Goal: Information Seeking & Learning: Learn about a topic

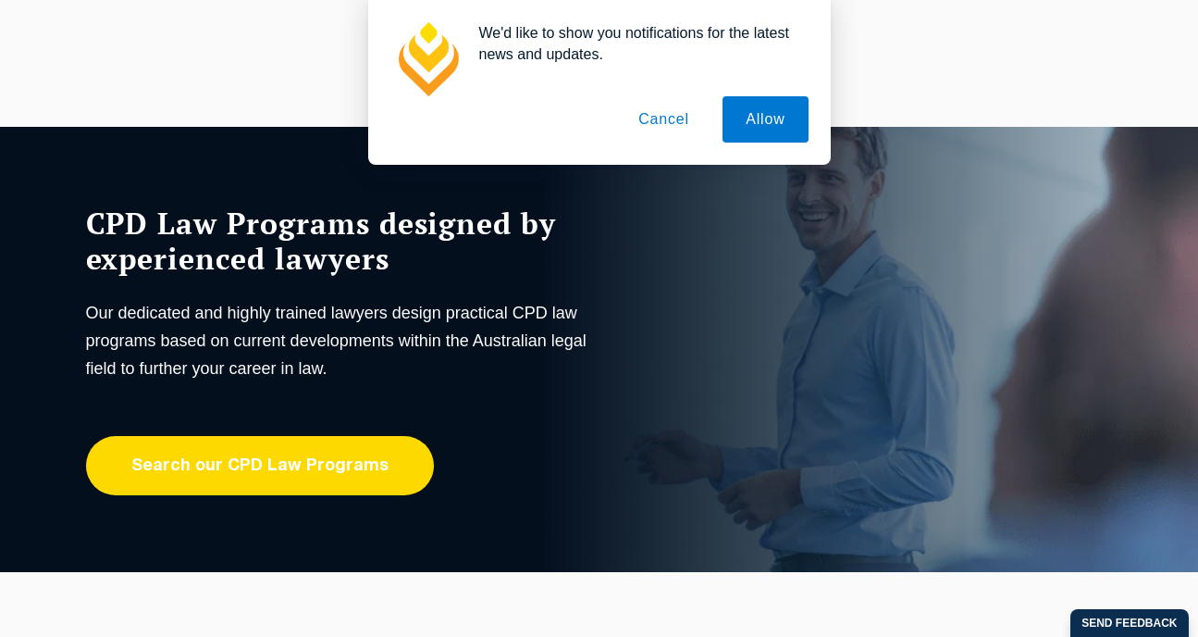
click at [285, 474] on link "Search our CPD Law Programs" at bounding box center [260, 465] width 348 height 59
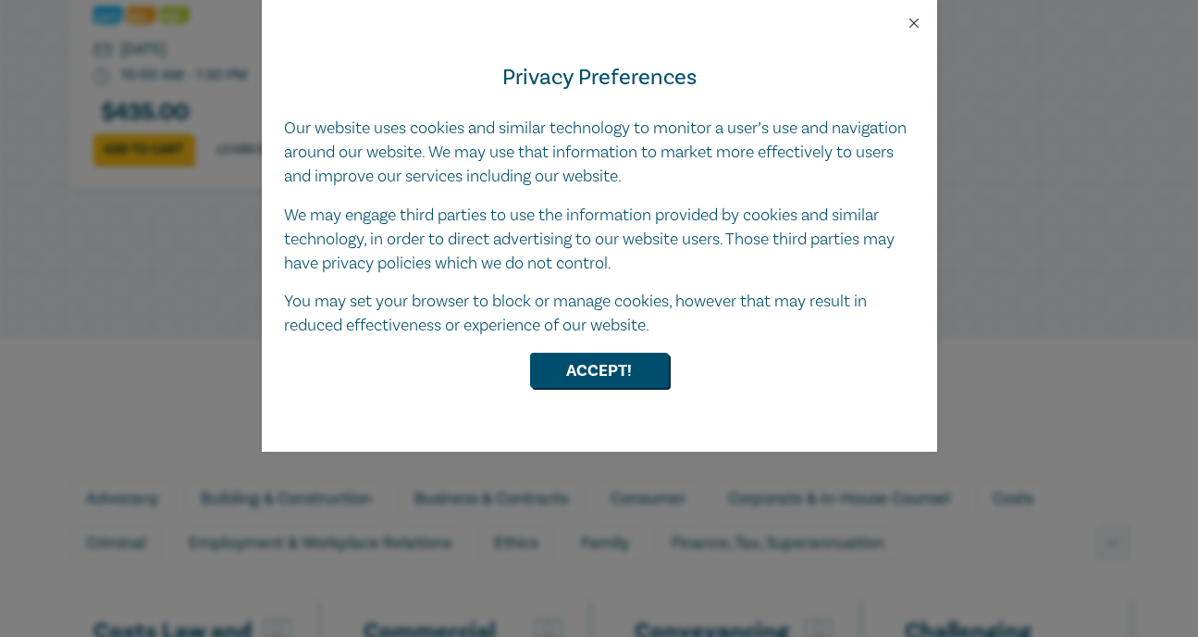
click at [913, 20] on button "Close" at bounding box center [914, 23] width 17 height 17
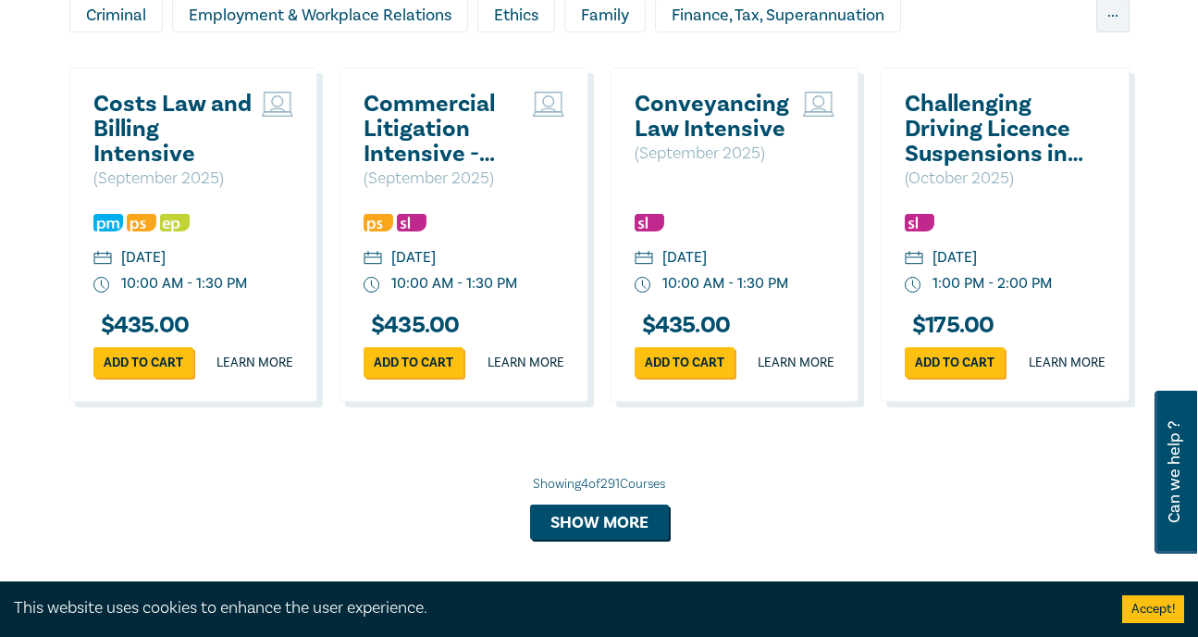
scroll to position [1741, 0]
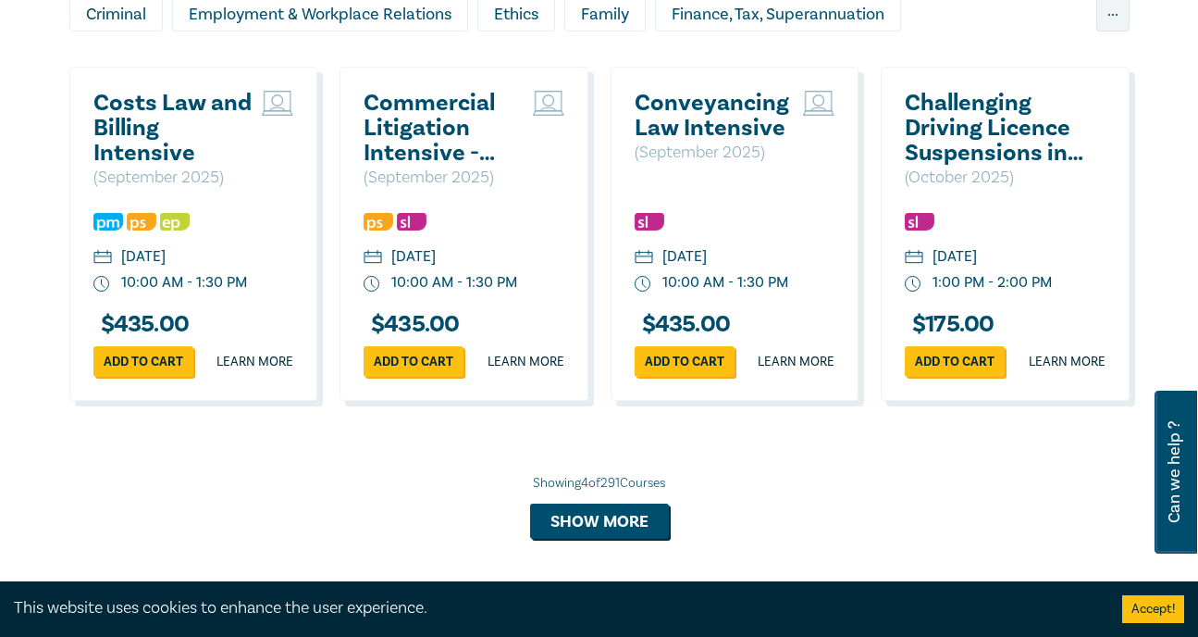
click at [727, 127] on h2 "Conveyancing Law Intensive" at bounding box center [715, 116] width 160 height 50
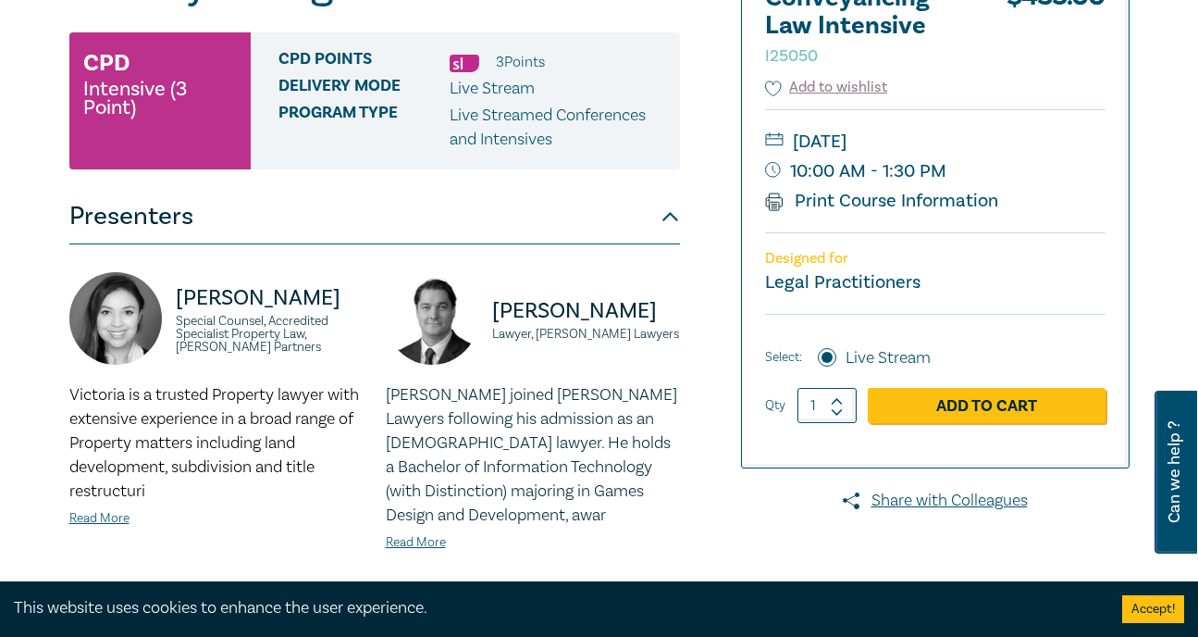
scroll to position [221, 0]
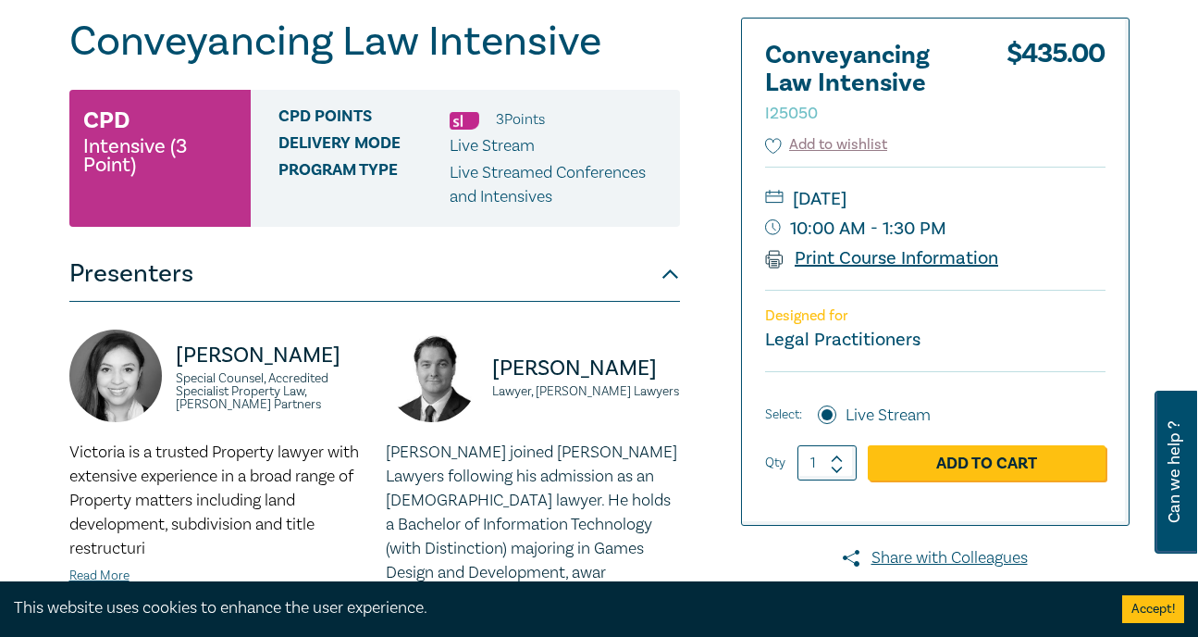
click at [867, 264] on link "Print Course Information" at bounding box center [882, 258] width 234 height 24
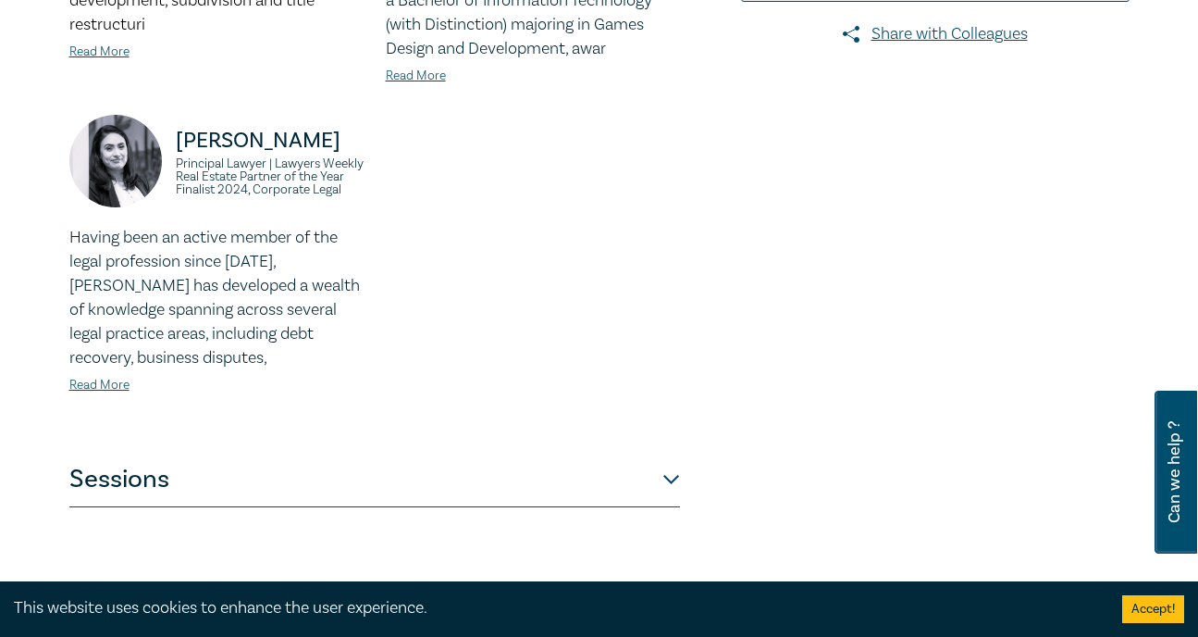
scroll to position [794, 0]
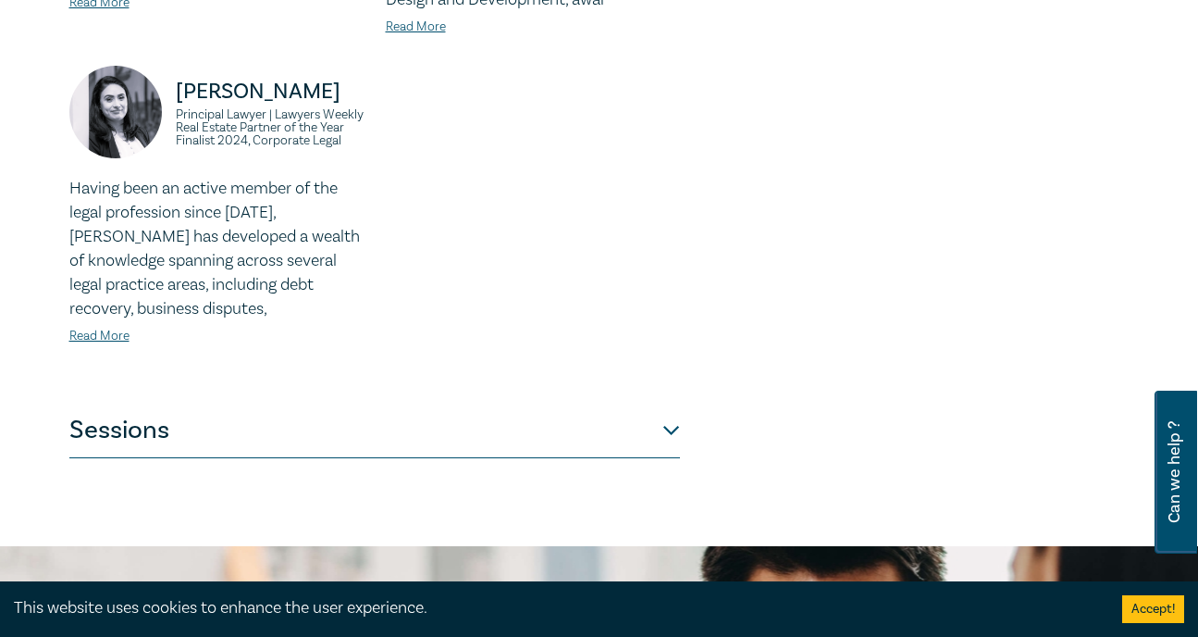
click at [666, 429] on button "Sessions" at bounding box center [374, 430] width 611 height 56
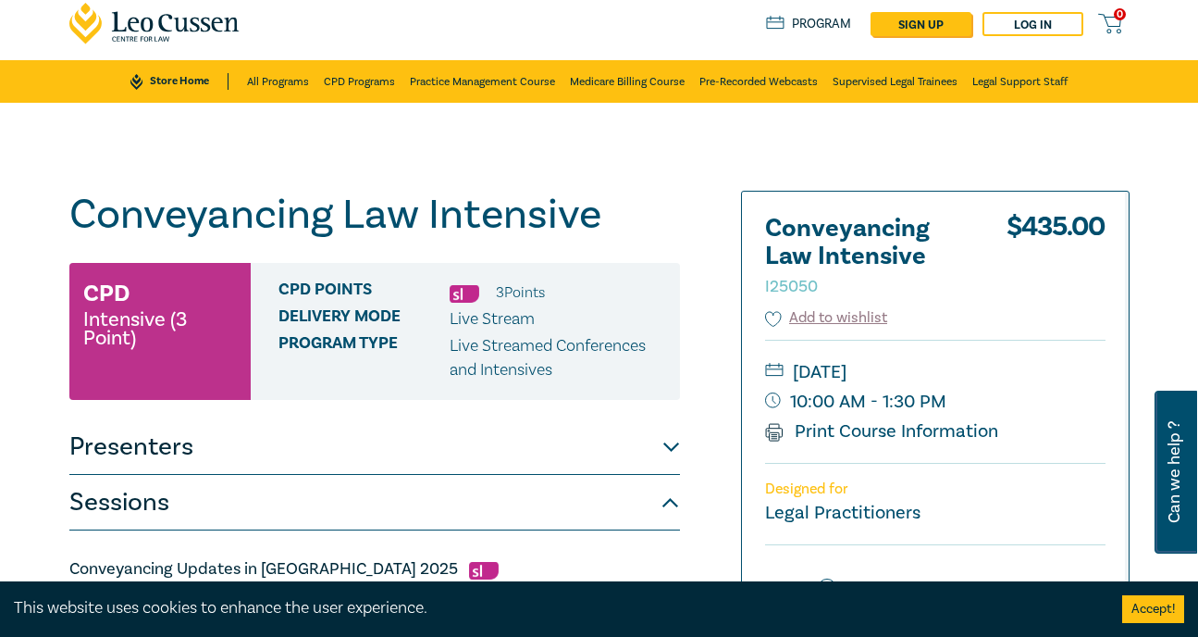
scroll to position [47, 0]
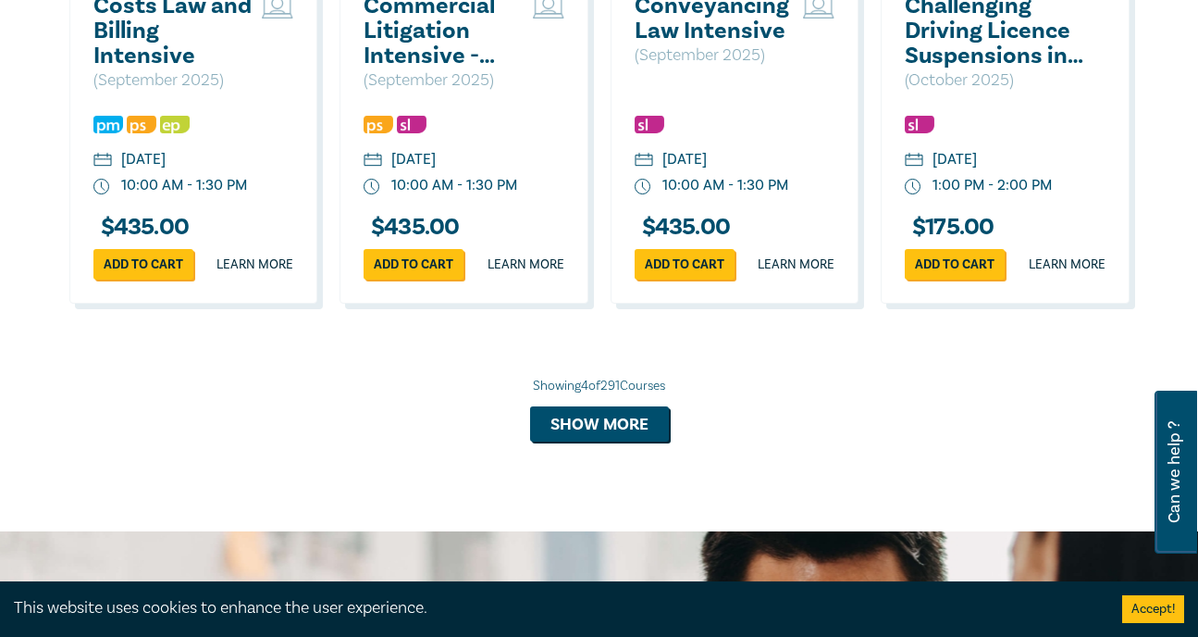
scroll to position [1842, 0]
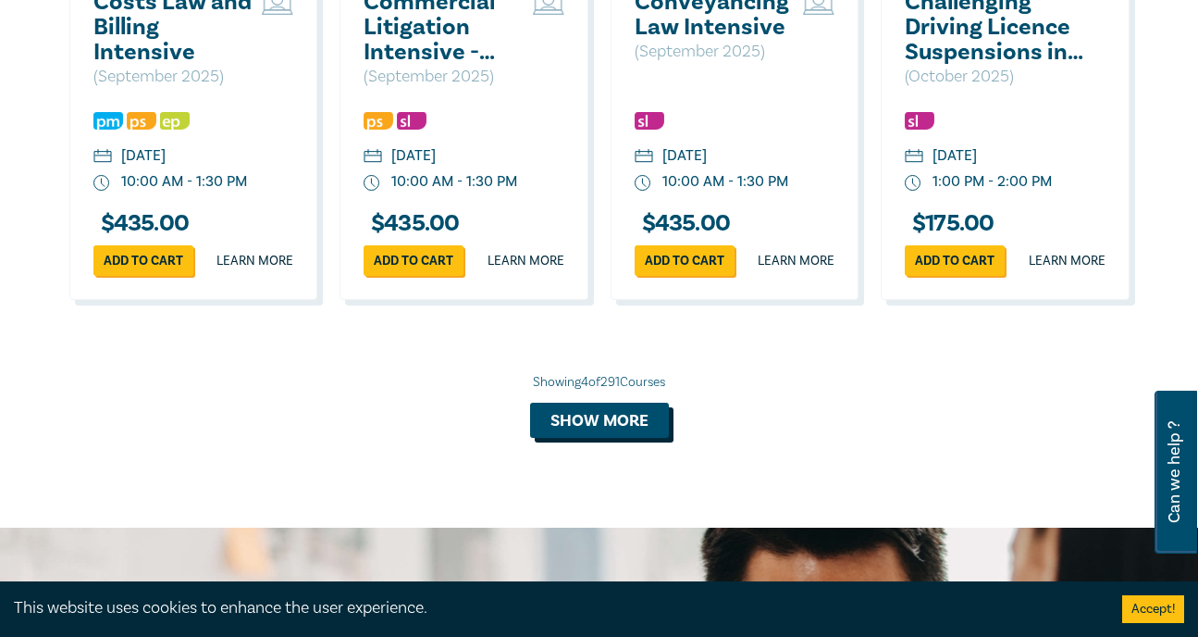
click at [615, 438] on button "Show more" at bounding box center [599, 419] width 139 height 35
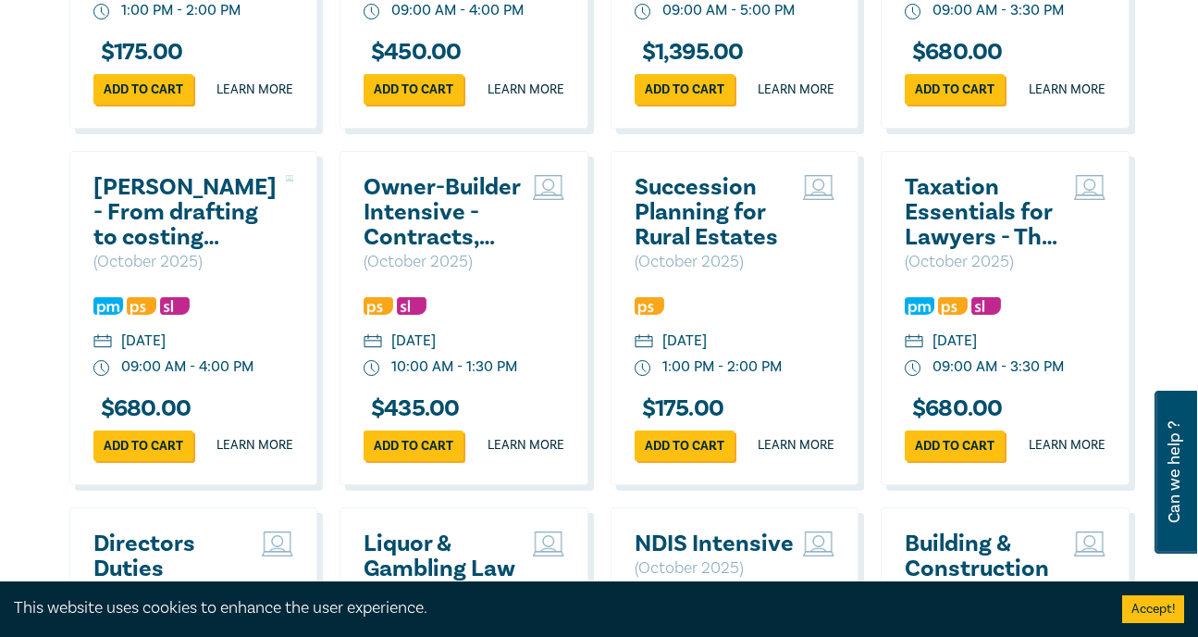
scroll to position [2705, 0]
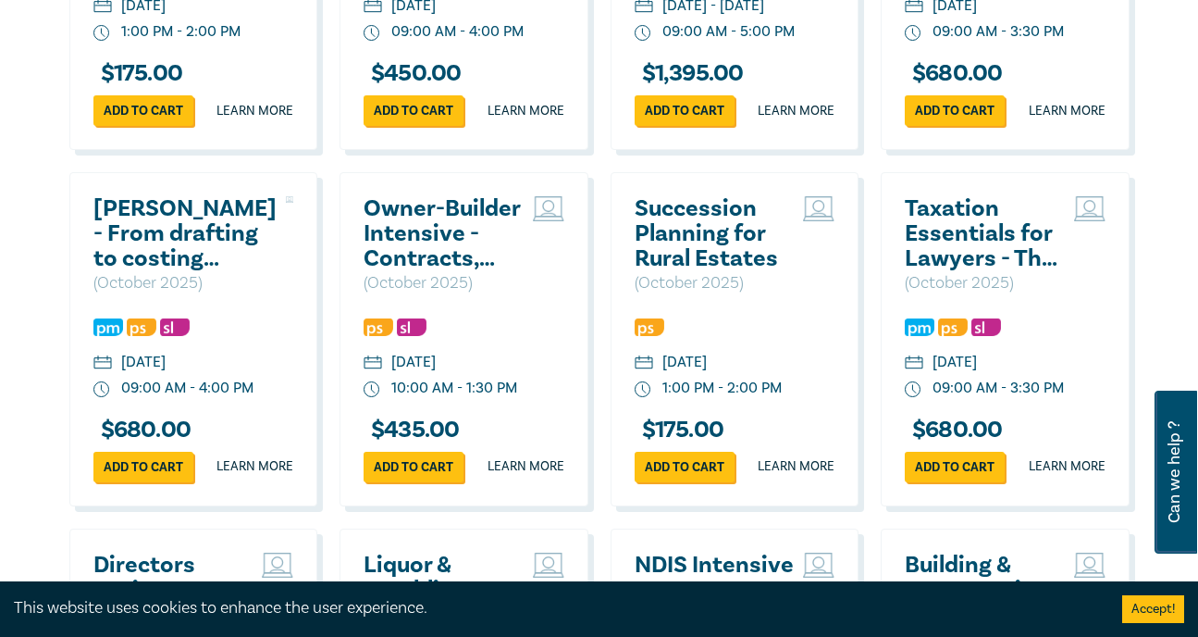
click at [143, 271] on h2 "[PERSON_NAME] - From drafting to costing ([DATE])" at bounding box center [184, 233] width 183 height 75
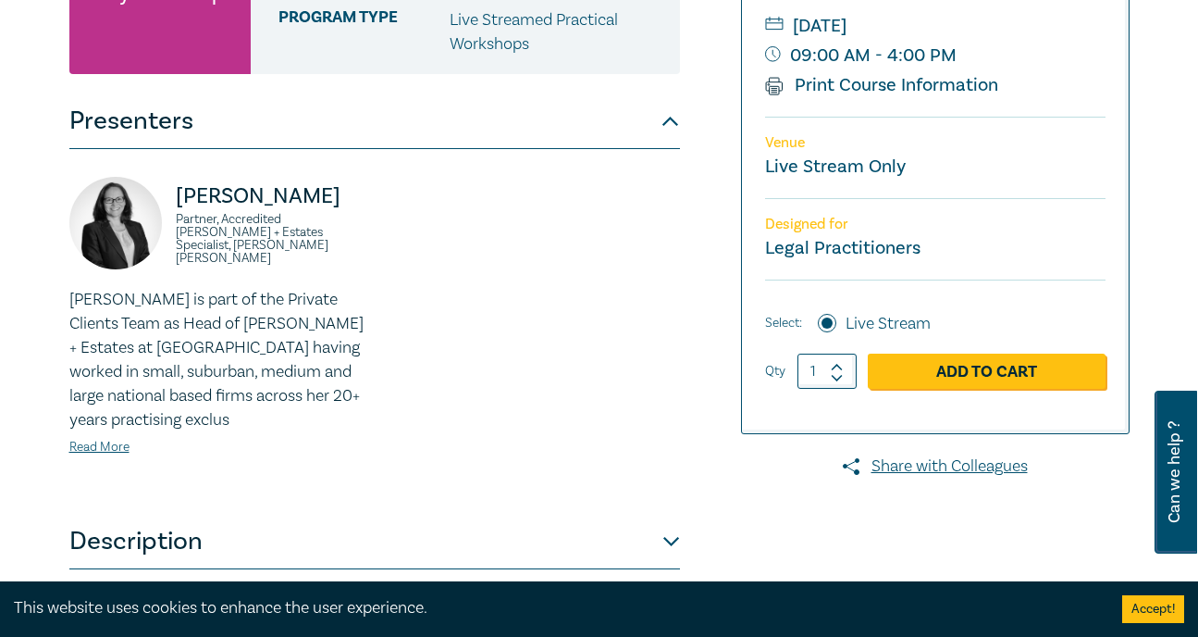
scroll to position [530, 0]
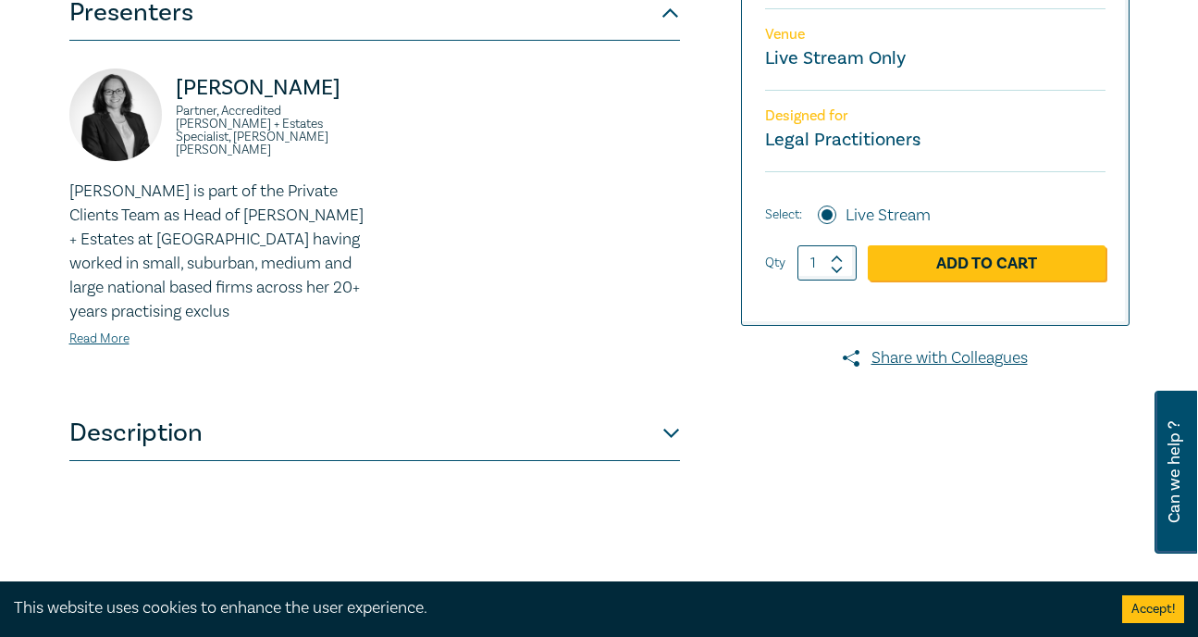
click at [671, 430] on button "Description" at bounding box center [374, 433] width 611 height 56
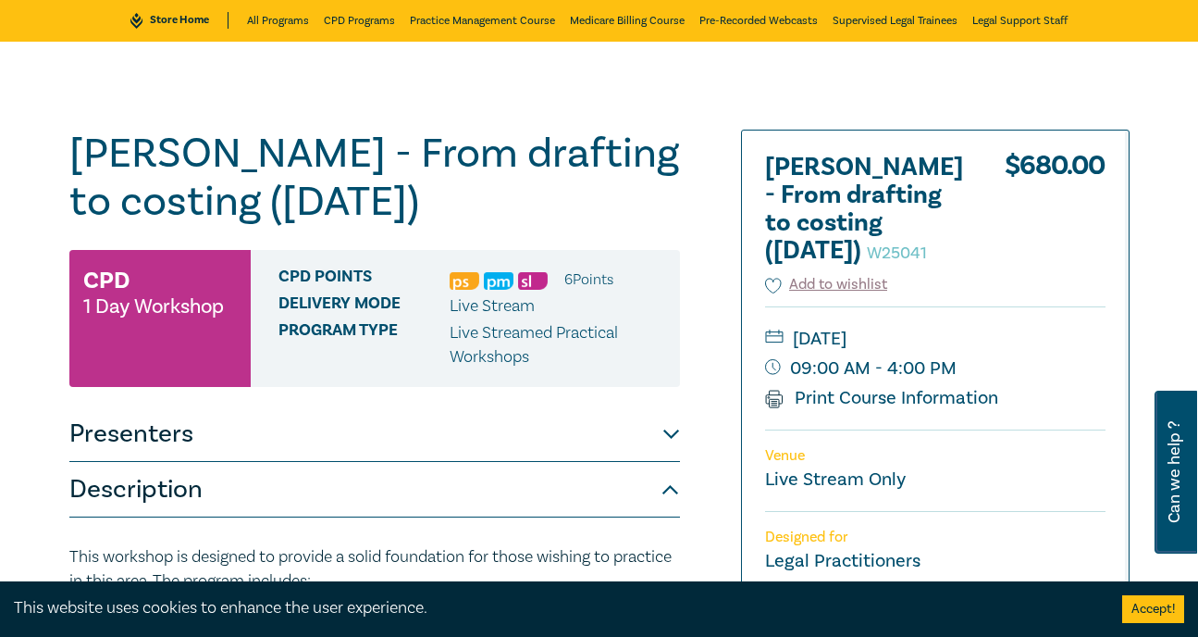
scroll to position [108, 0]
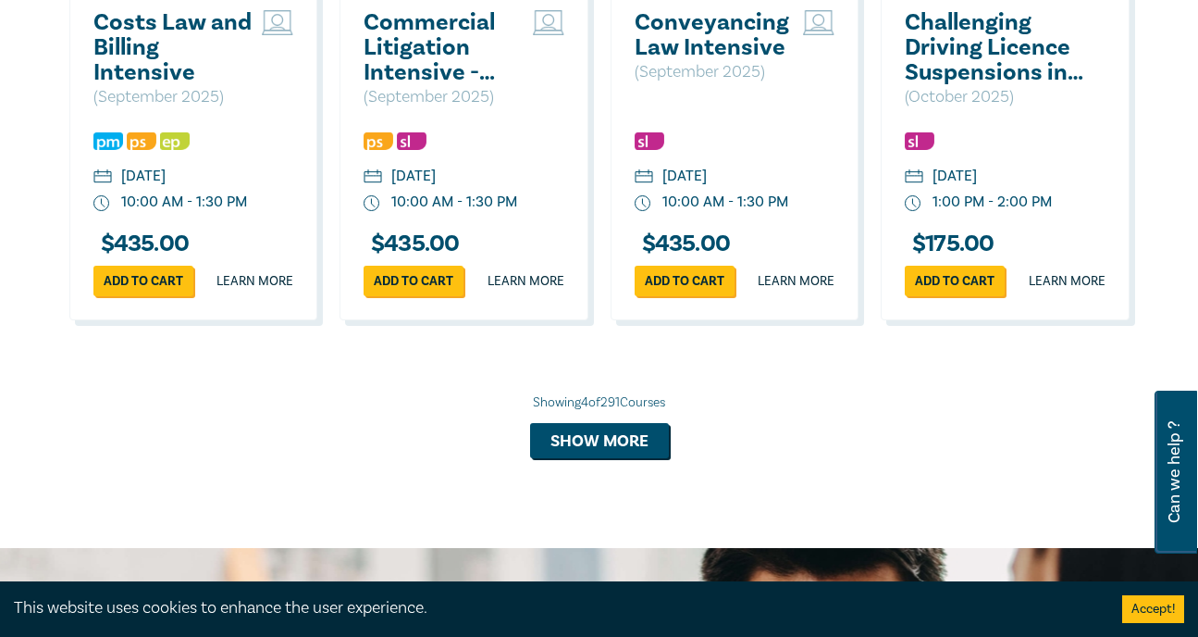
scroll to position [1834, 0]
